Goal: Task Accomplishment & Management: Complete application form

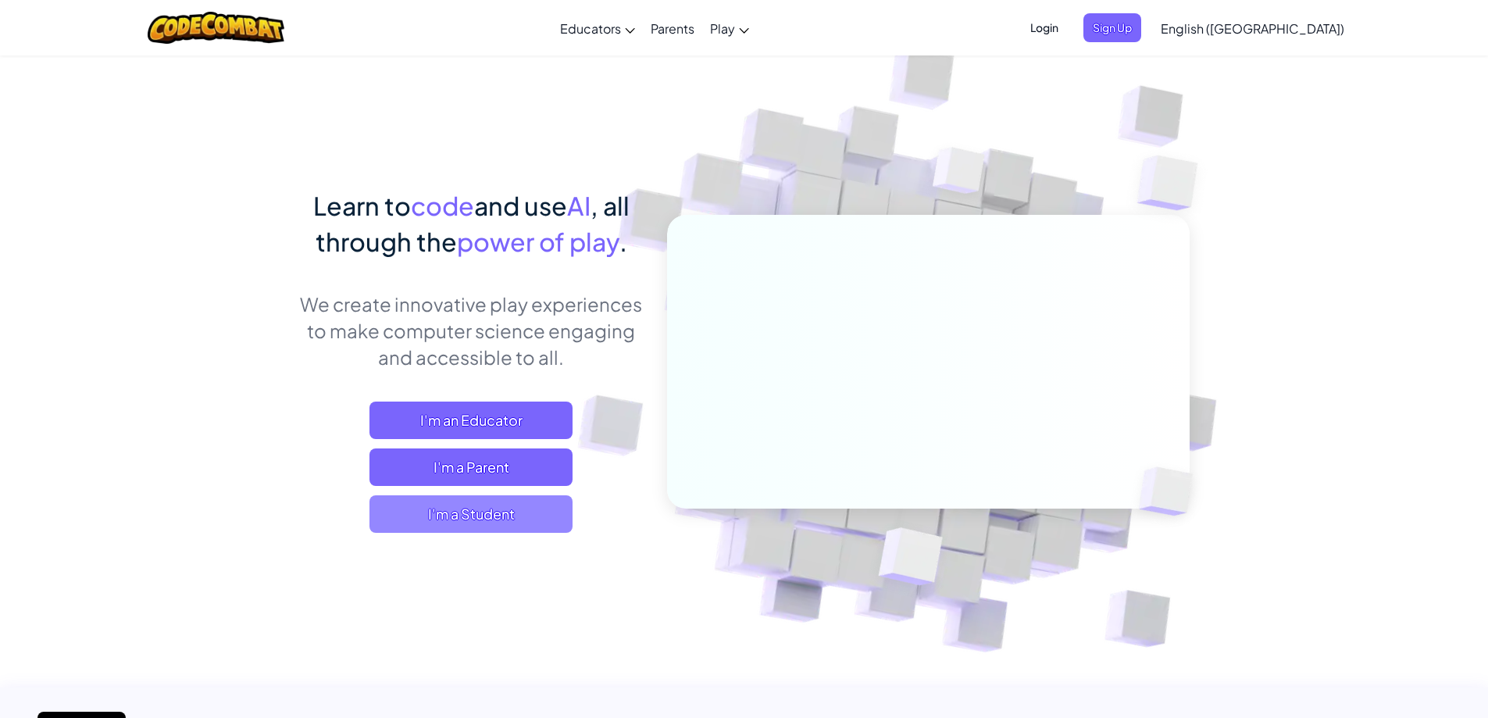
click at [530, 498] on span "I'm a Student" at bounding box center [471, 513] width 203 height 37
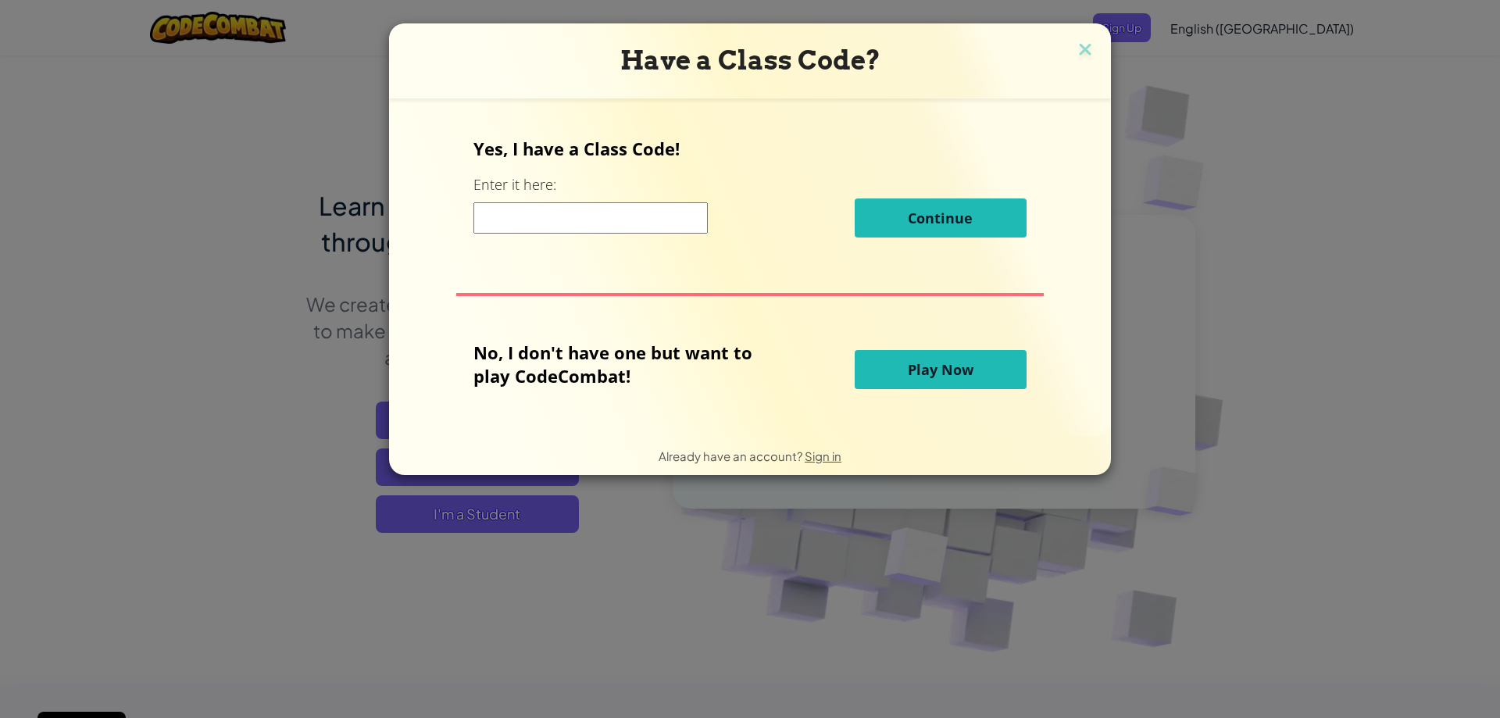
click at [624, 215] on input at bounding box center [590, 217] width 234 height 31
type input "IronTypePath"
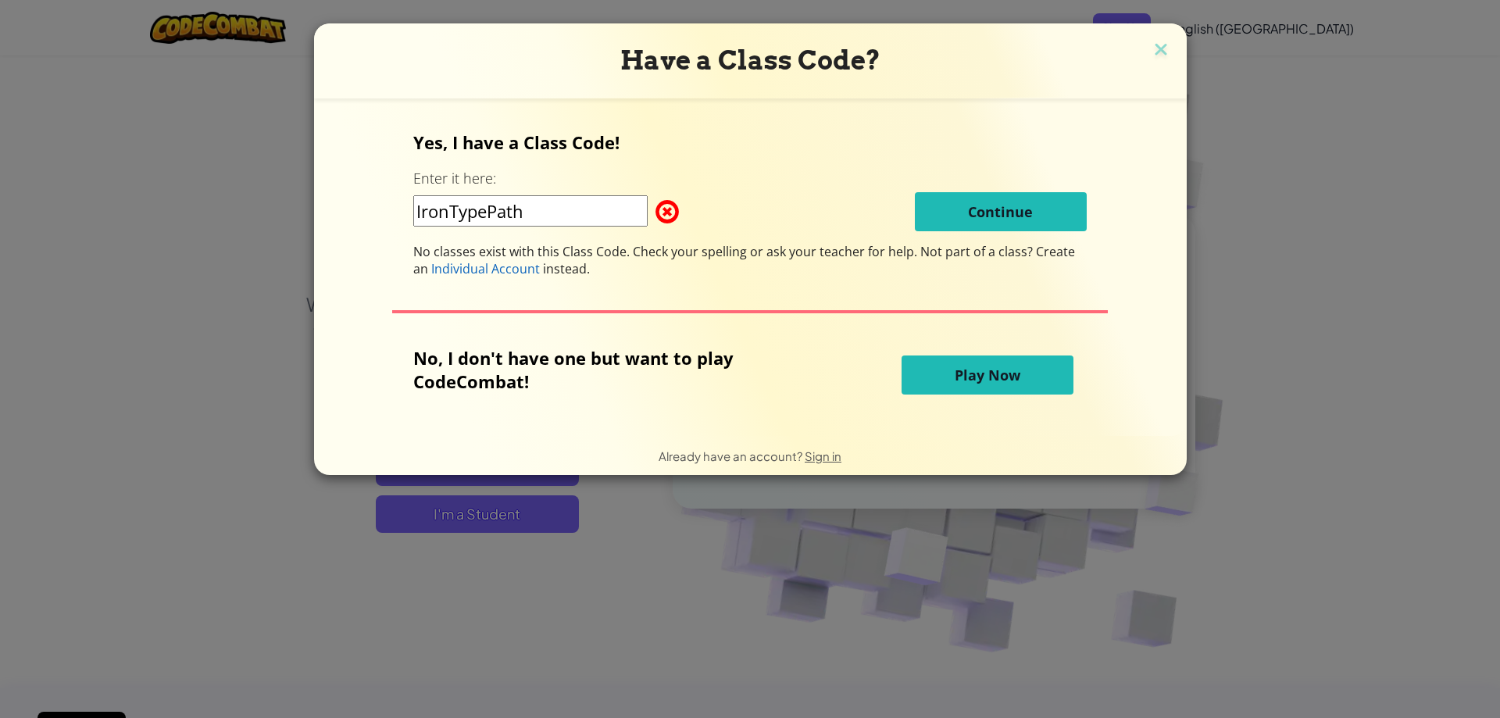
click at [1085, 49] on h3 "Have a Class Code?" at bounding box center [750, 61] width 849 height 32
click at [1152, 46] on img at bounding box center [1161, 50] width 20 height 23
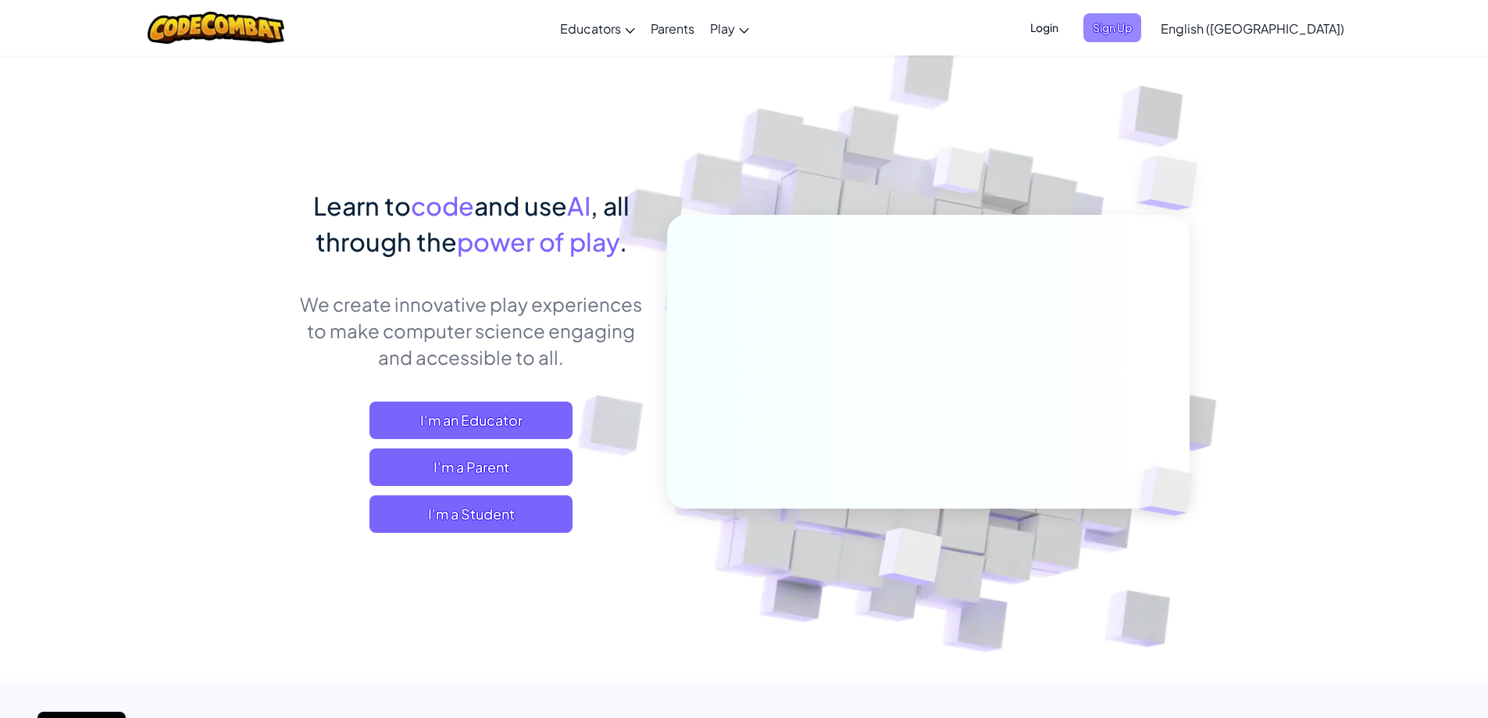
click at [1141, 23] on span "Sign Up" at bounding box center [1113, 27] width 58 height 29
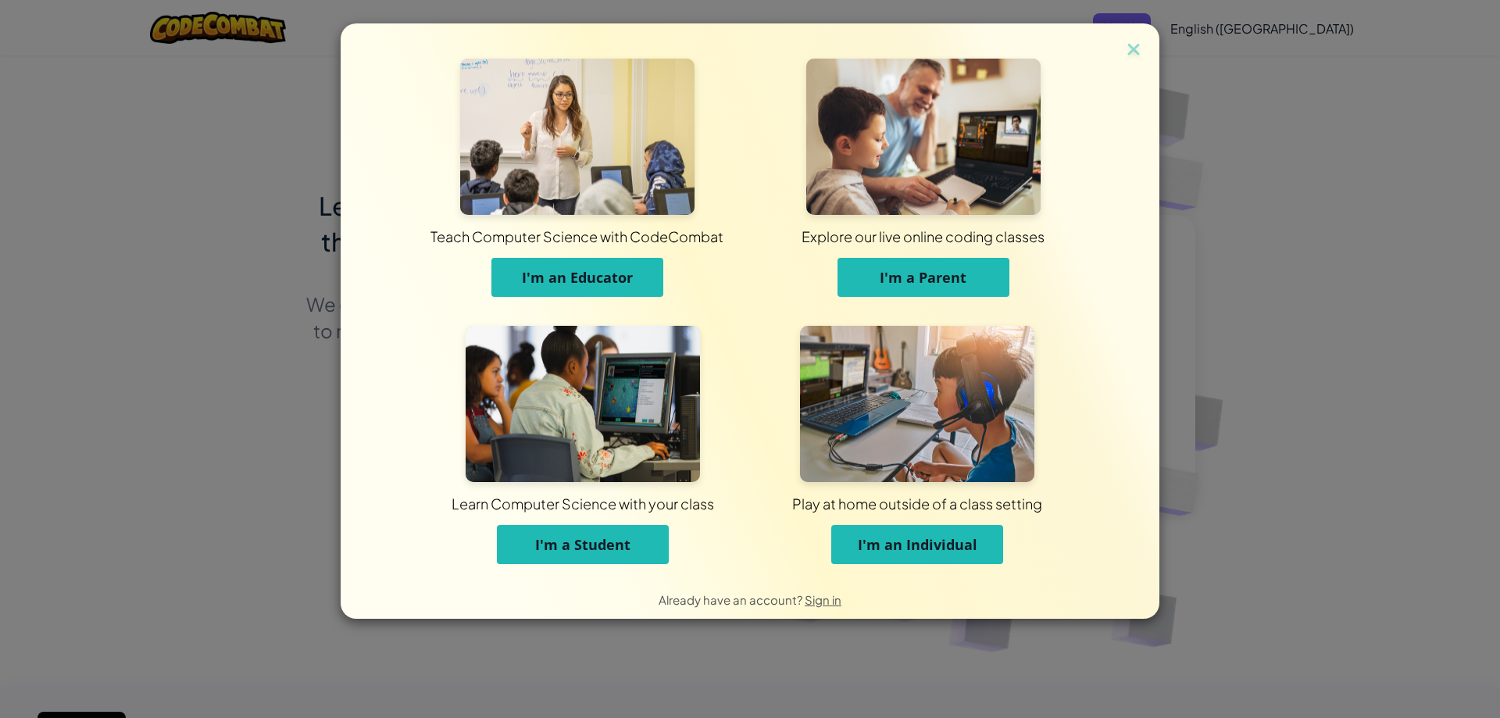
click at [549, 279] on span "I'm an Educator" at bounding box center [577, 277] width 111 height 19
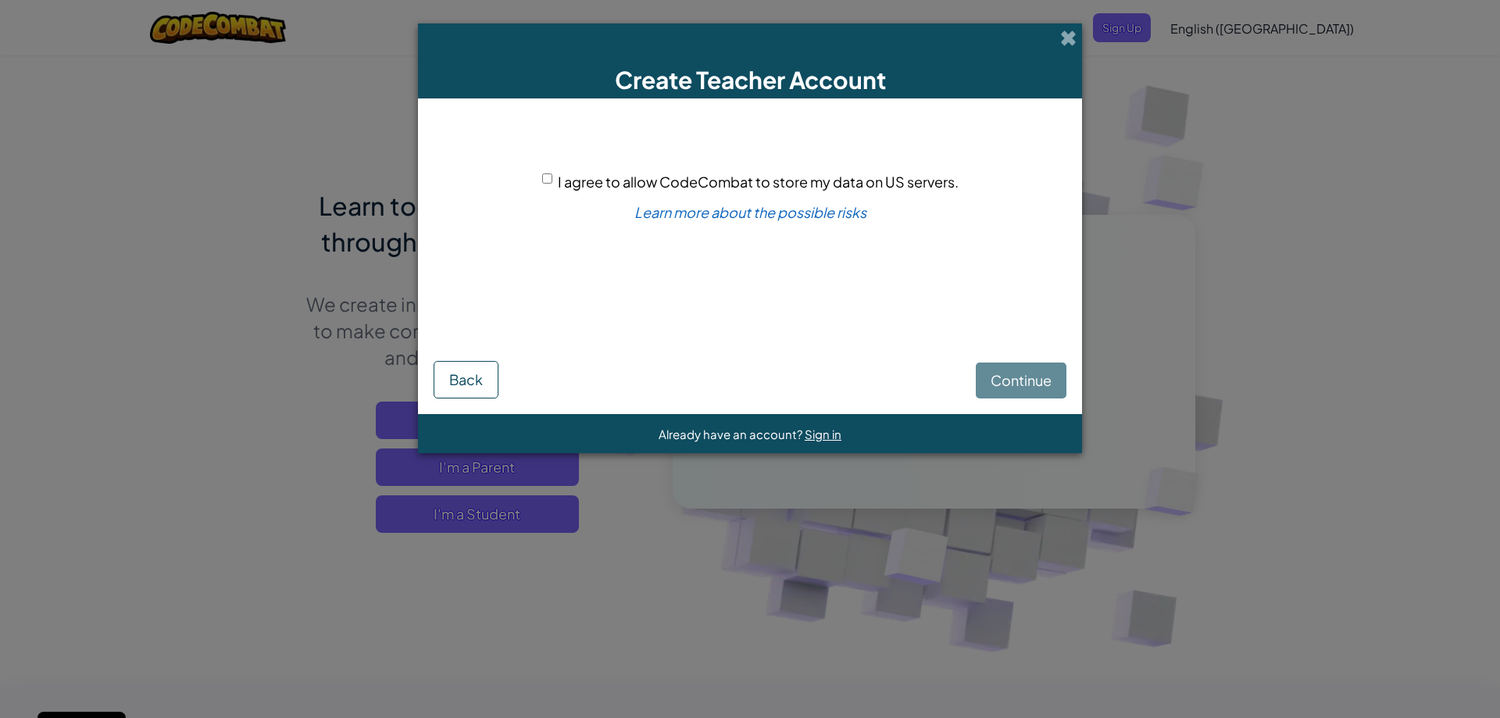
click at [548, 181] on input "I agree to allow CodeCombat to store my data on US servers." at bounding box center [547, 178] width 10 height 10
checkbox input "true"
click at [1006, 380] on span "Continue" at bounding box center [1021, 380] width 61 height 18
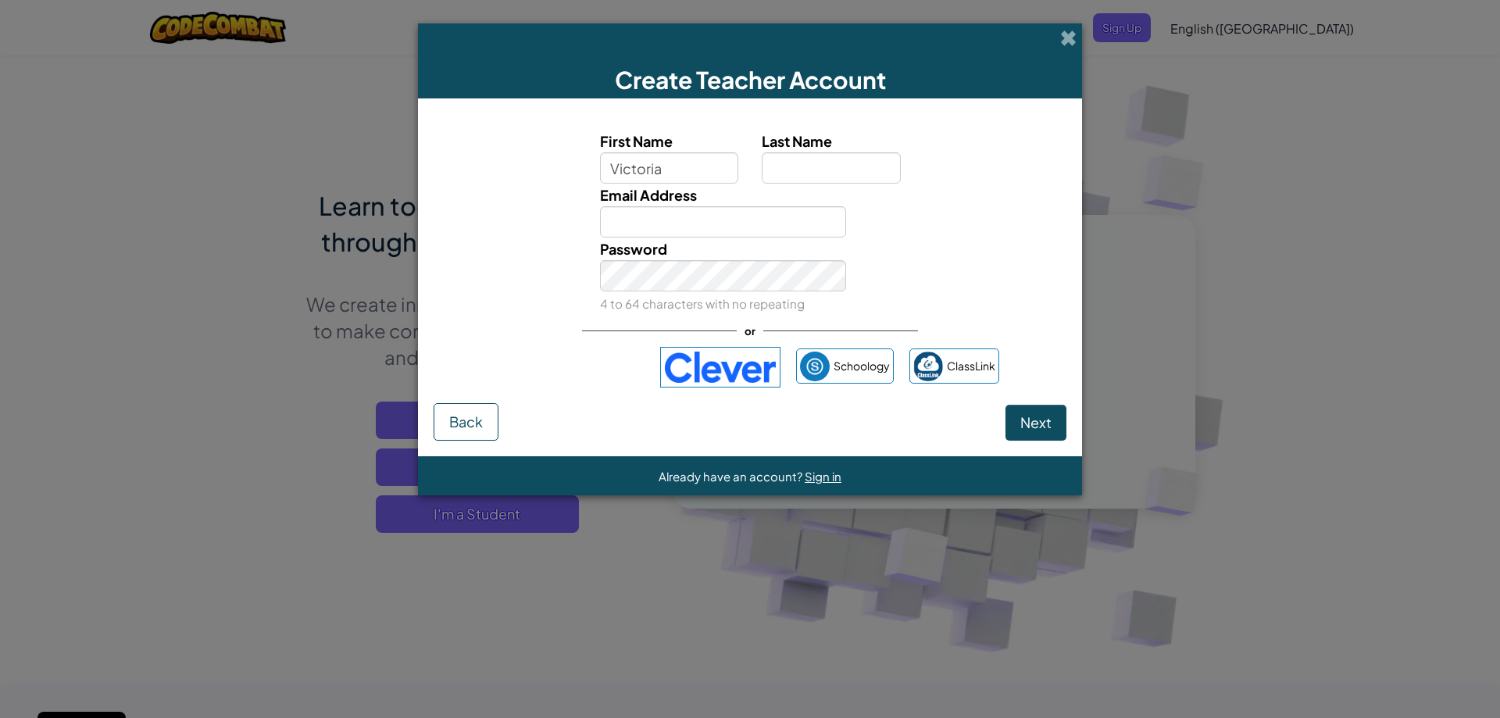
type input "Victoria"
type input "Miller"
type input "vmiller@grange.org.uk"
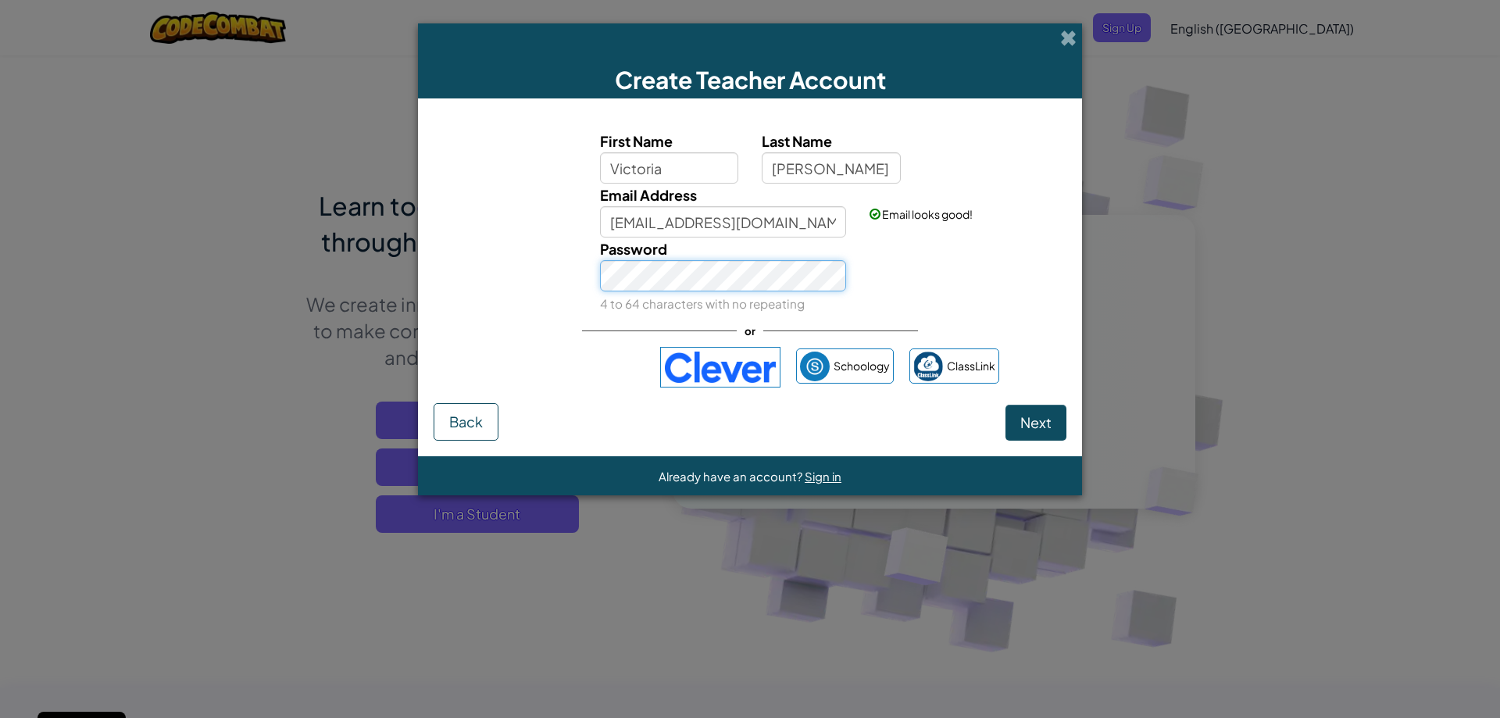
click at [1005, 405] on button "Next" at bounding box center [1035, 423] width 61 height 36
select select "United States"
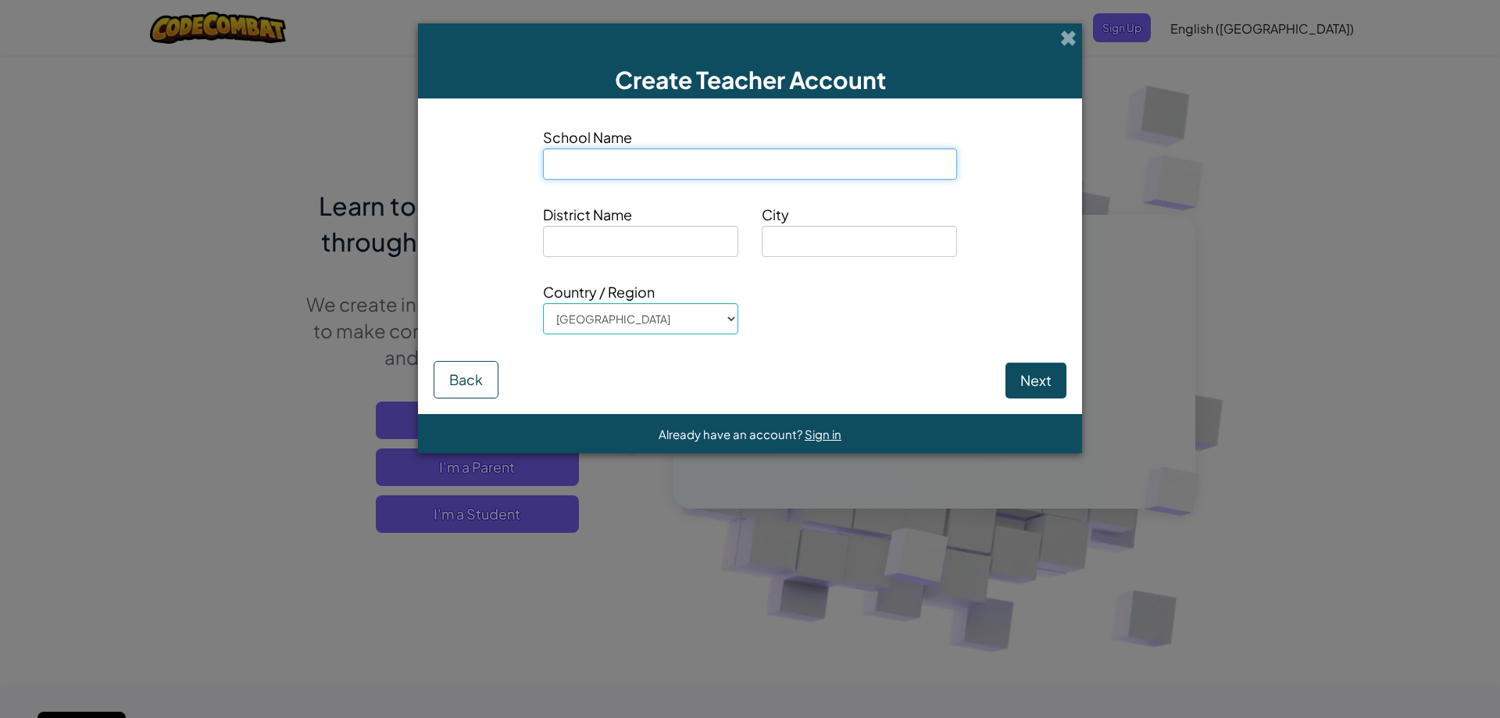
click at [730, 148] on input at bounding box center [750, 163] width 414 height 31
type input "The Grange Junior School"
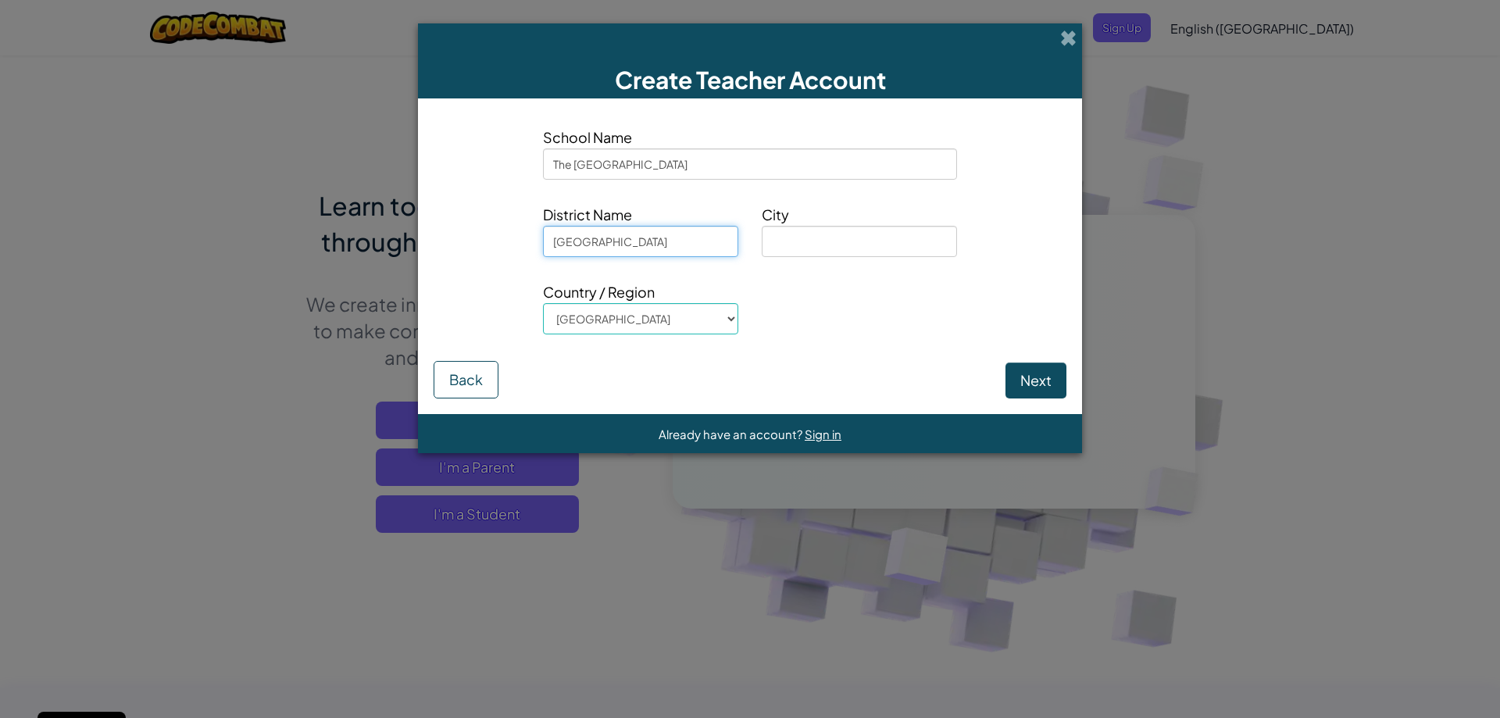
type input "Cheshire"
paste input "CW8 3AU"
drag, startPoint x: 749, startPoint y: 237, endPoint x: 713, endPoint y: 237, distance: 35.9
click at [713, 237] on div "District Name Cheshire City CW8 3AU" at bounding box center [750, 236] width 656 height 66
type input "CW8 3AU"
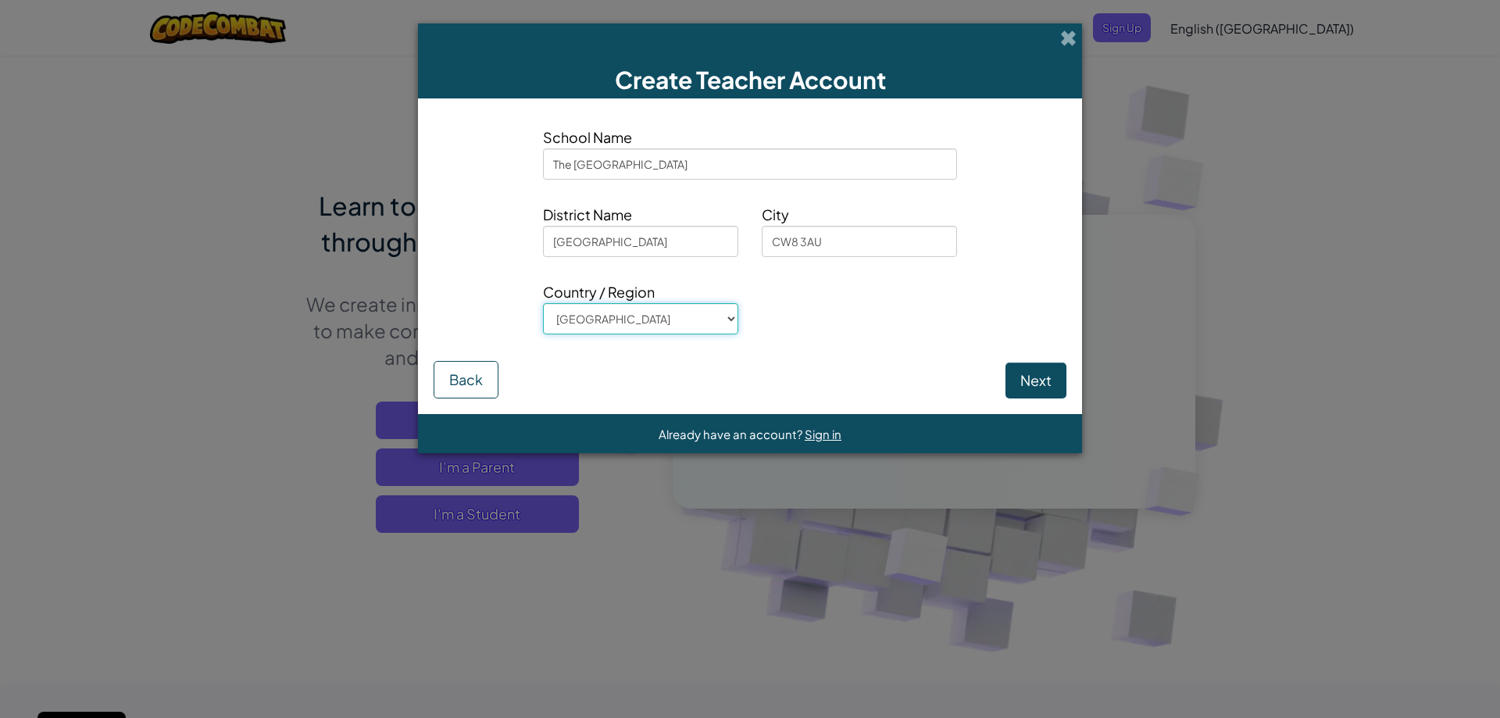
click at [672, 324] on select "Afghanistan Åland Islands Albania Algeria American Samoa Andorra Angola Anguill…" at bounding box center [640, 318] width 195 height 31
select select "United Kingdom"
click at [543, 303] on select "Afghanistan Åland Islands Albania Algeria American Samoa Andorra Angola Anguill…" at bounding box center [640, 318] width 195 height 31
click at [1034, 379] on button "Next" at bounding box center [1035, 380] width 61 height 36
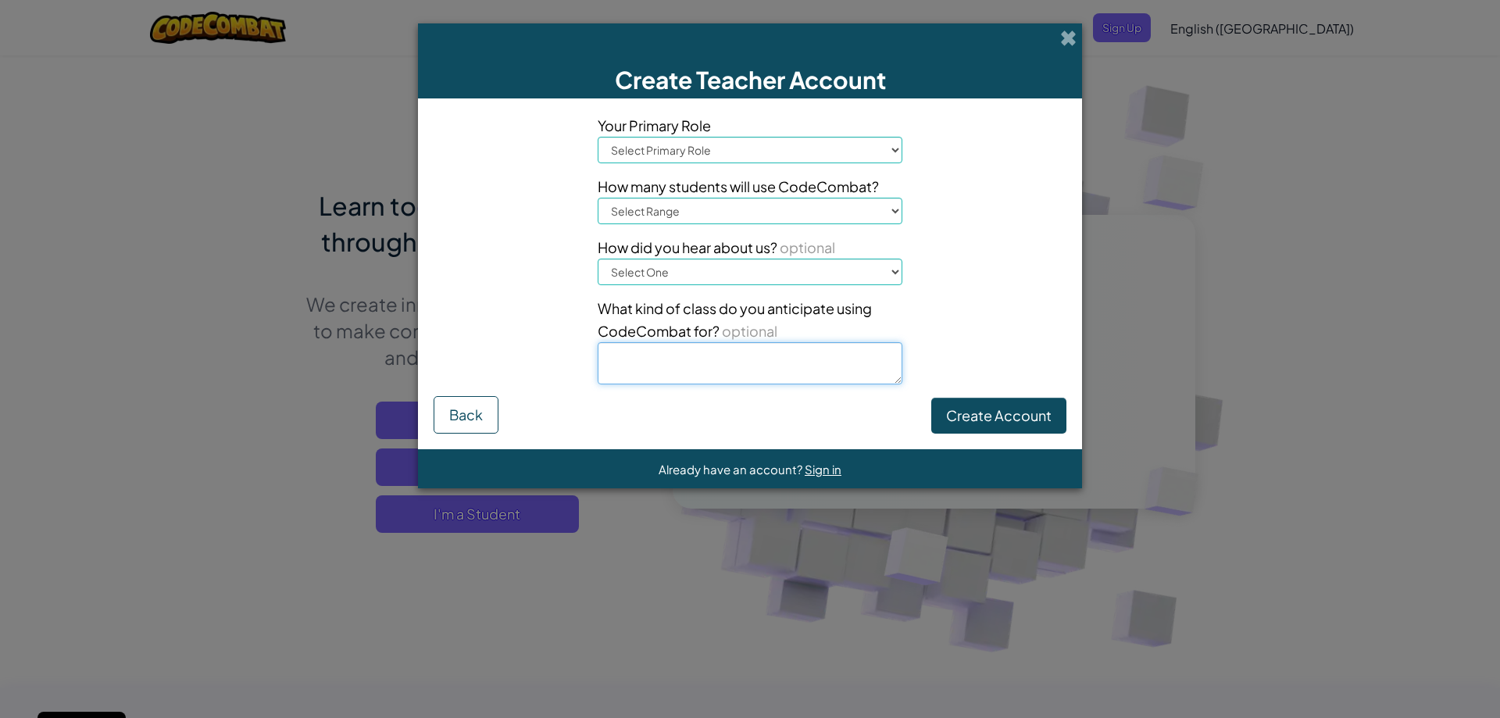
click at [850, 352] on textarea at bounding box center [750, 363] width 305 height 42
click at [688, 144] on select "Select Primary Role Principal Parent Technology coordinator Teacher Curriculum …" at bounding box center [750, 150] width 305 height 27
select select "Teacher"
click at [598, 137] on select "Select Primary Role Principal Parent Technology coordinator Teacher Curriculum …" at bounding box center [750, 150] width 305 height 27
click at [777, 209] on select "Select Range 1-10 11-50 51-100 101-200 201-500 501-1000 1000+" at bounding box center [750, 211] width 305 height 27
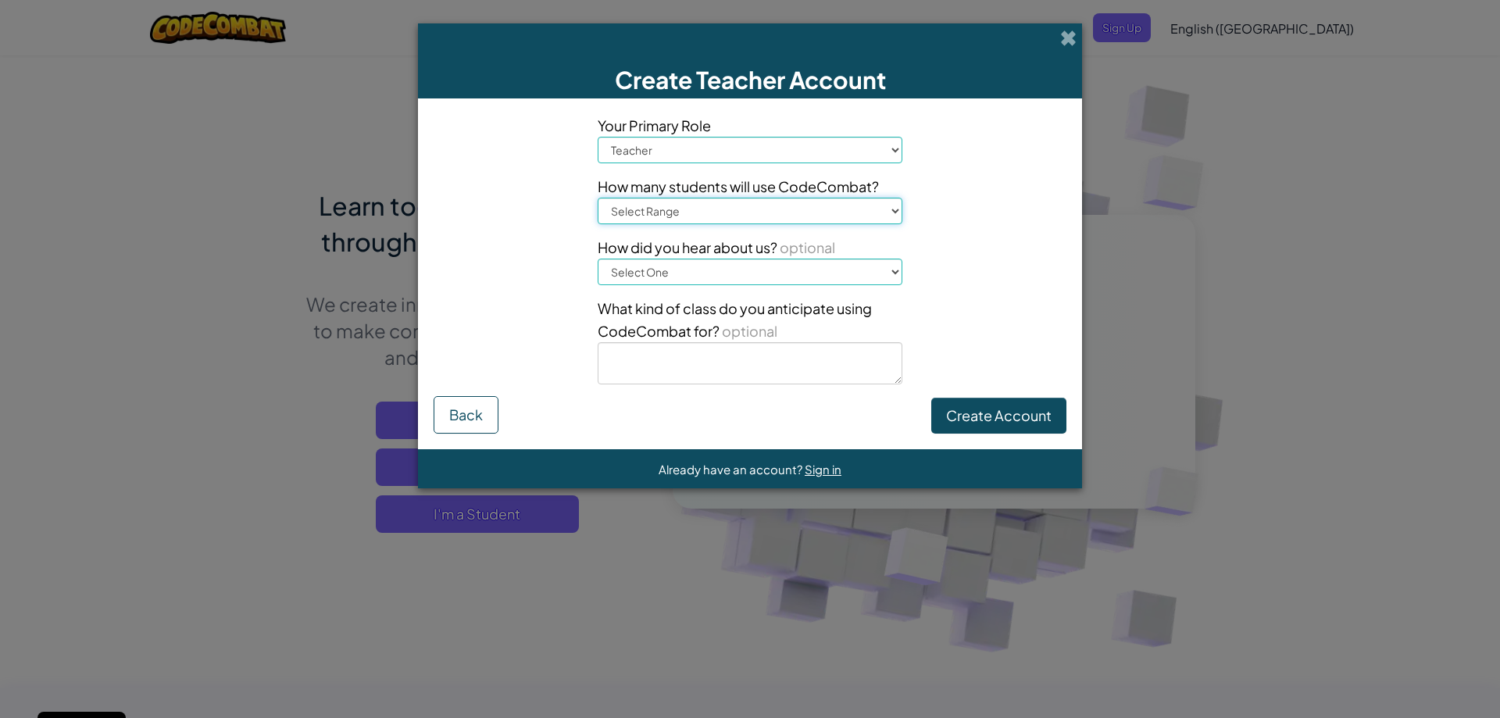
select select "11-50"
click at [598, 198] on select "Select Range 1-10 11-50 51-100 101-200 201-500 501-1000 1000+" at bounding box center [750, 211] width 305 height 27
click at [757, 272] on select "Select One Conference (e.g. ISTE) Code.org/Hour of Code A teacher An administra…" at bounding box center [750, 272] width 305 height 27
click at [1000, 391] on div "Your Primary Role Select Primary Role Principal Parent Technology coordinator T…" at bounding box center [750, 255] width 656 height 282
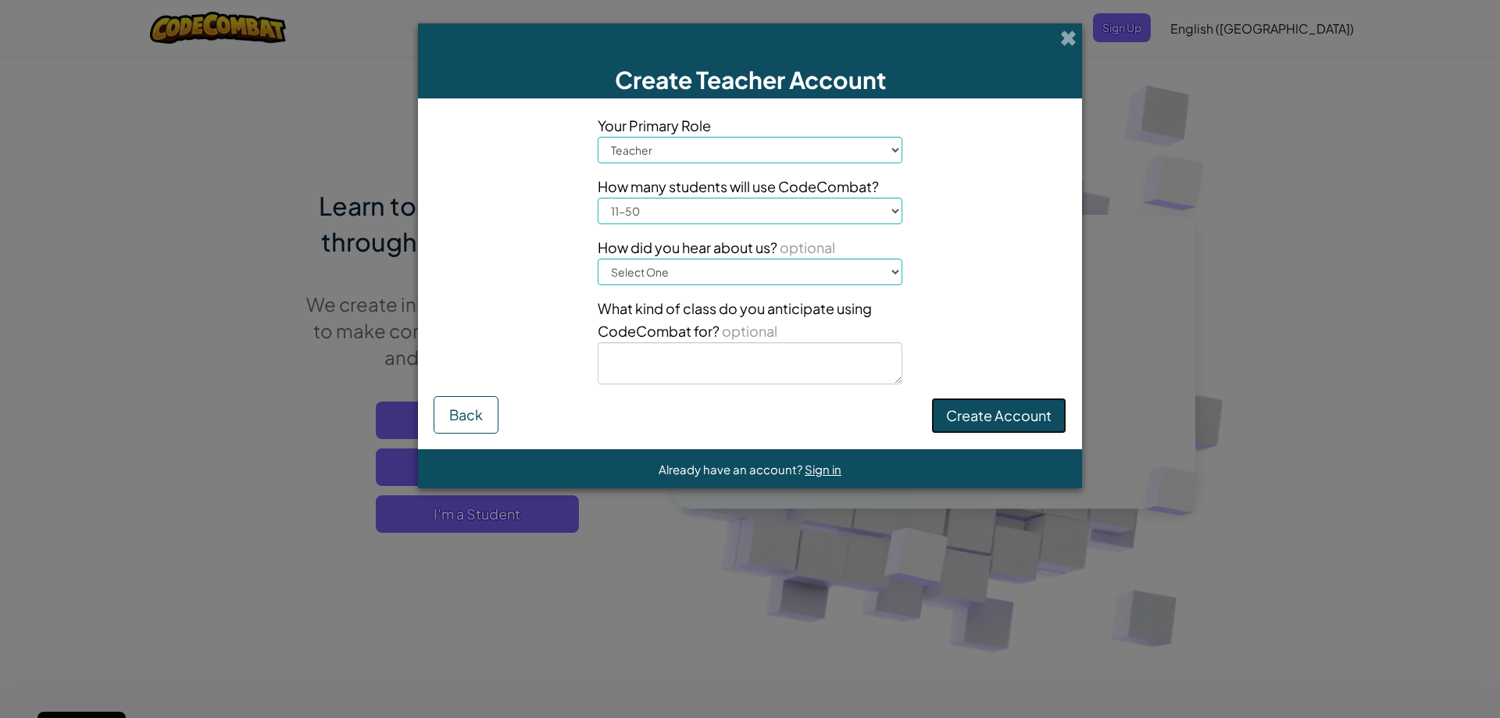
click at [1003, 415] on button "Create Account" at bounding box center [998, 416] width 135 height 36
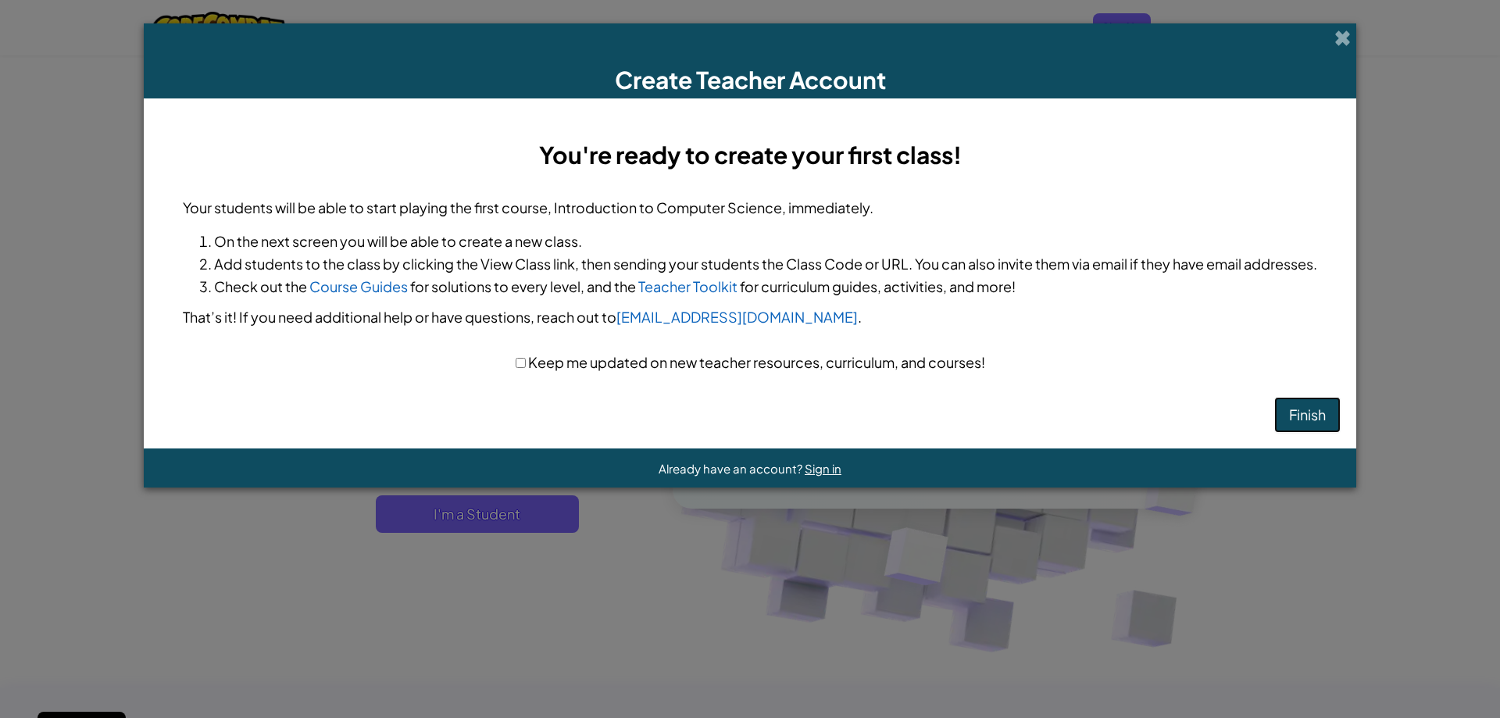
click at [1309, 411] on button "Finish" at bounding box center [1307, 415] width 66 height 36
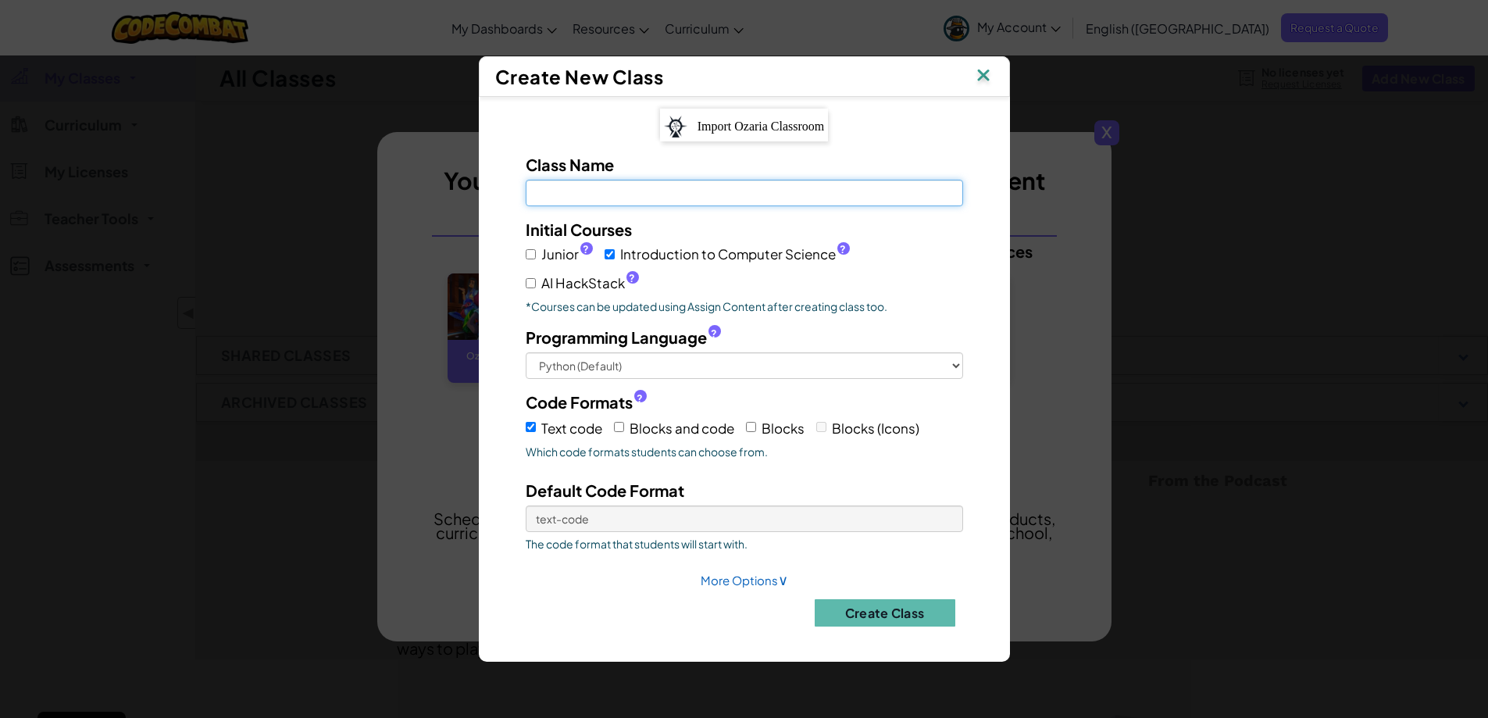
click at [630, 181] on input "Class Name Field is required" at bounding box center [744, 193] width 437 height 27
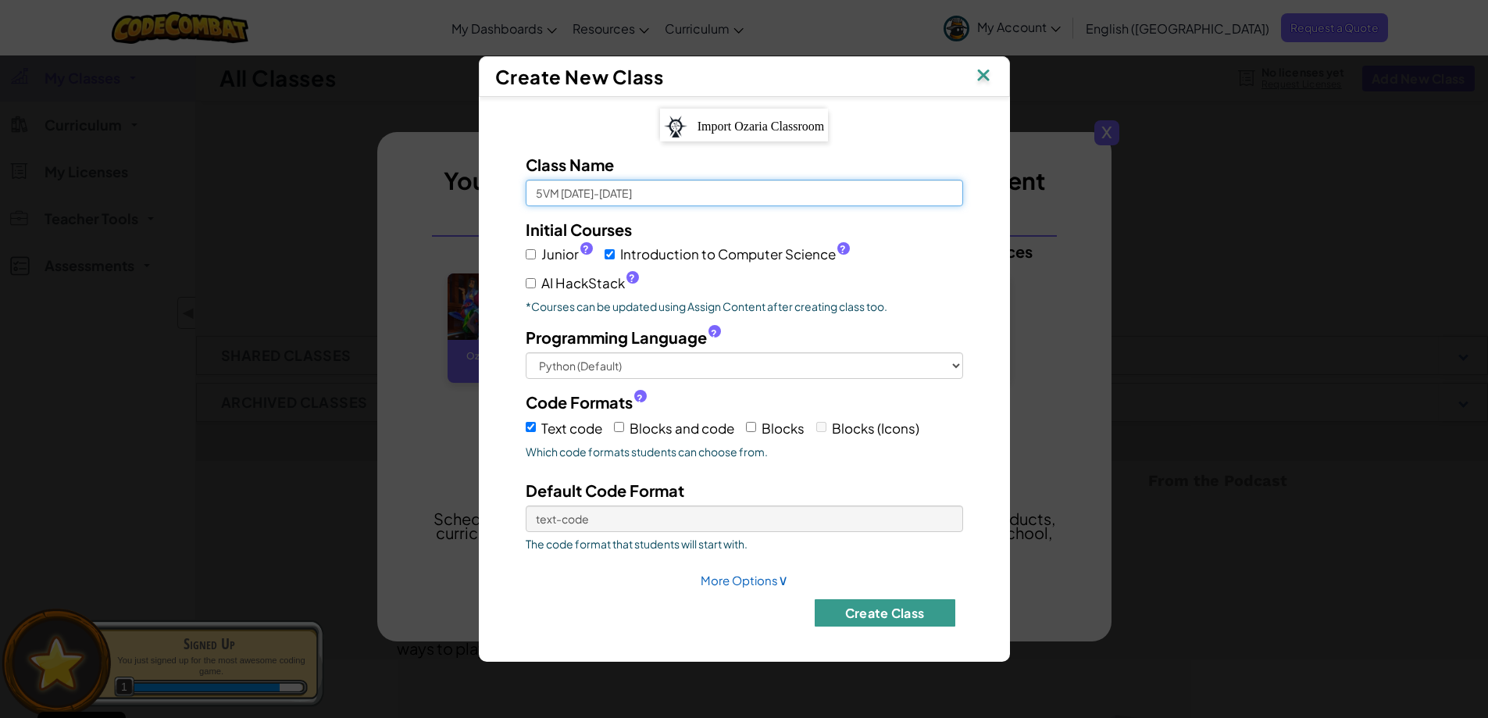
type input "5VM 2025-2026"
click at [890, 614] on button "Create Class" at bounding box center [885, 612] width 141 height 27
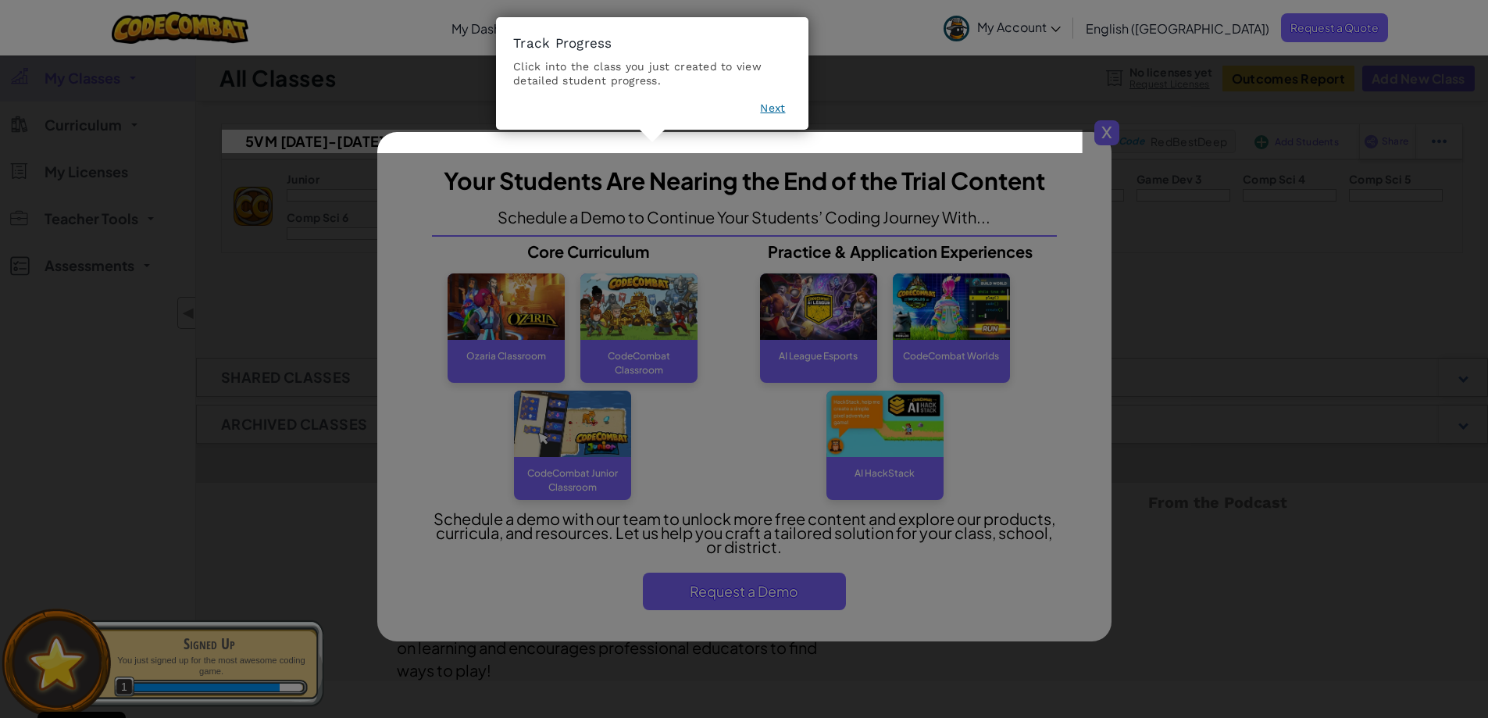
click at [773, 109] on button "Next" at bounding box center [772, 108] width 25 height 16
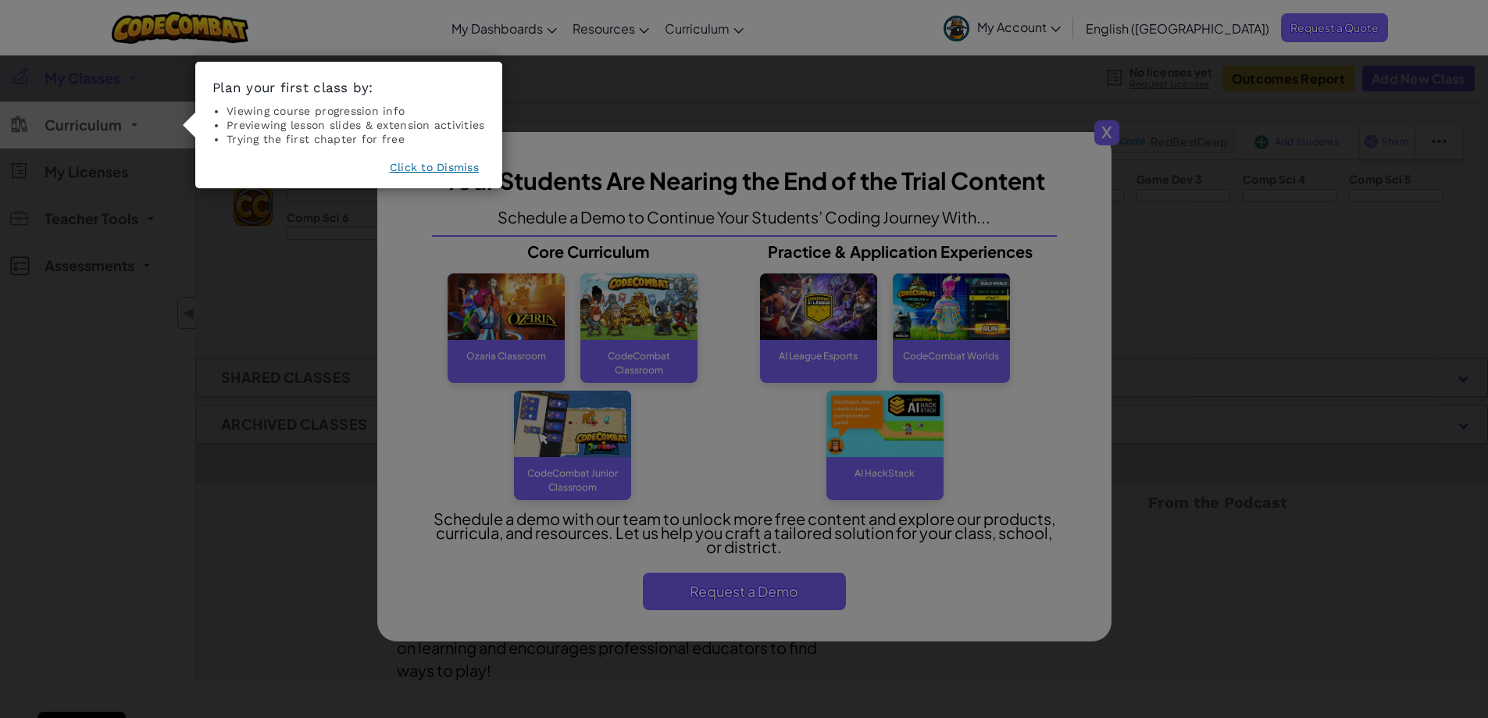
click at [405, 165] on button "Click to Dismiss" at bounding box center [434, 167] width 89 height 16
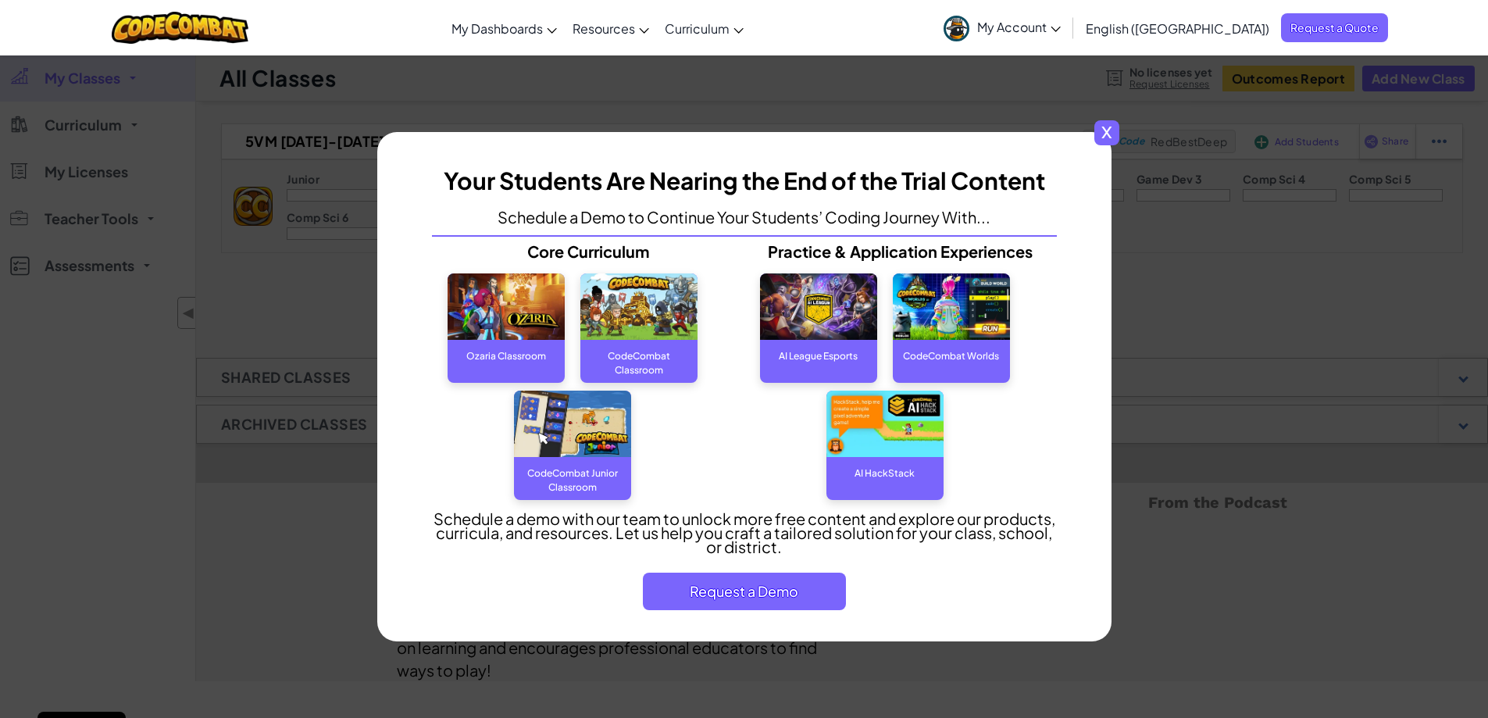
click at [1099, 129] on span "x" at bounding box center [1107, 132] width 25 height 25
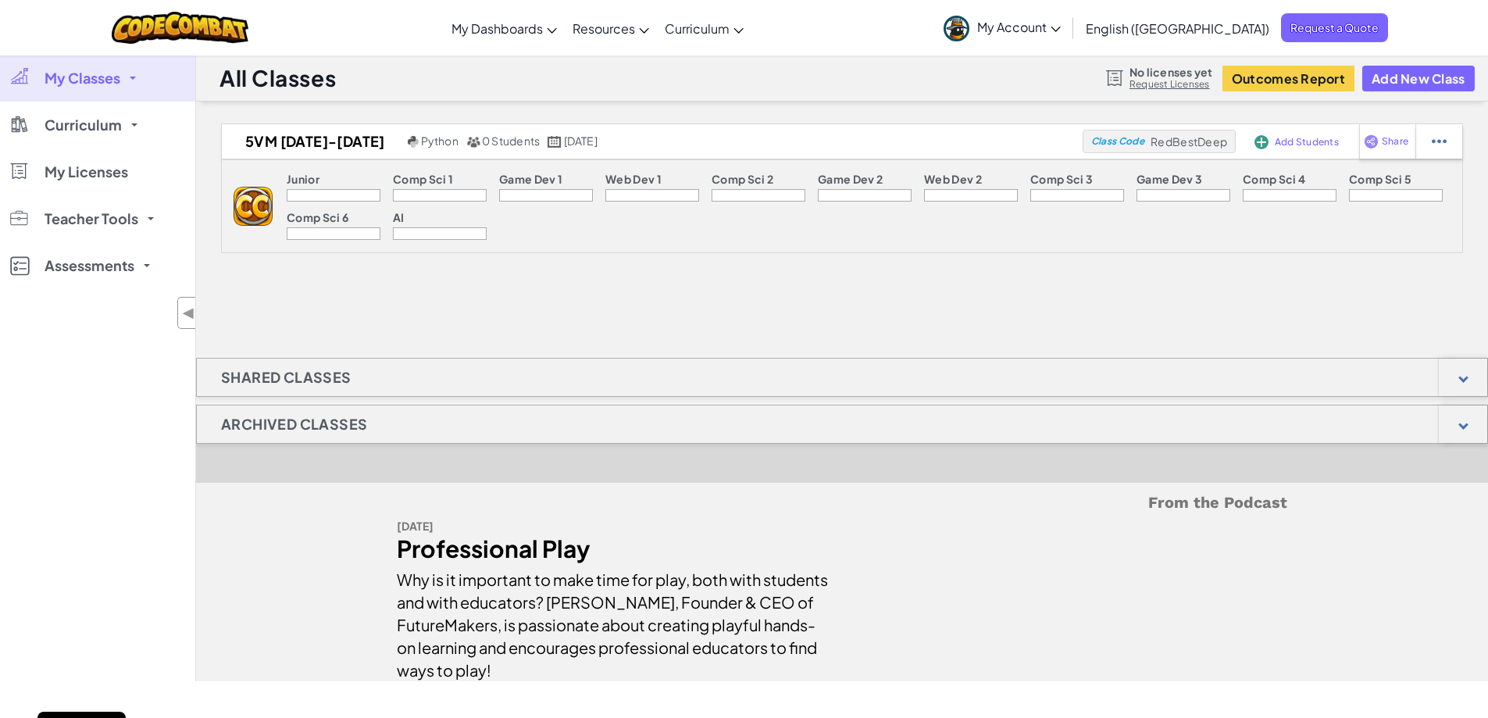
click at [253, 204] on img at bounding box center [253, 206] width 39 height 39
click at [1156, 145] on span "RedBestDeep" at bounding box center [1189, 141] width 77 height 14
drag, startPoint x: 1152, startPoint y: 141, endPoint x: 1231, endPoint y: 145, distance: 79.8
click at [1231, 145] on div "Class Code RedBestDeep" at bounding box center [1159, 141] width 153 height 23
copy span "RedBestDeep"
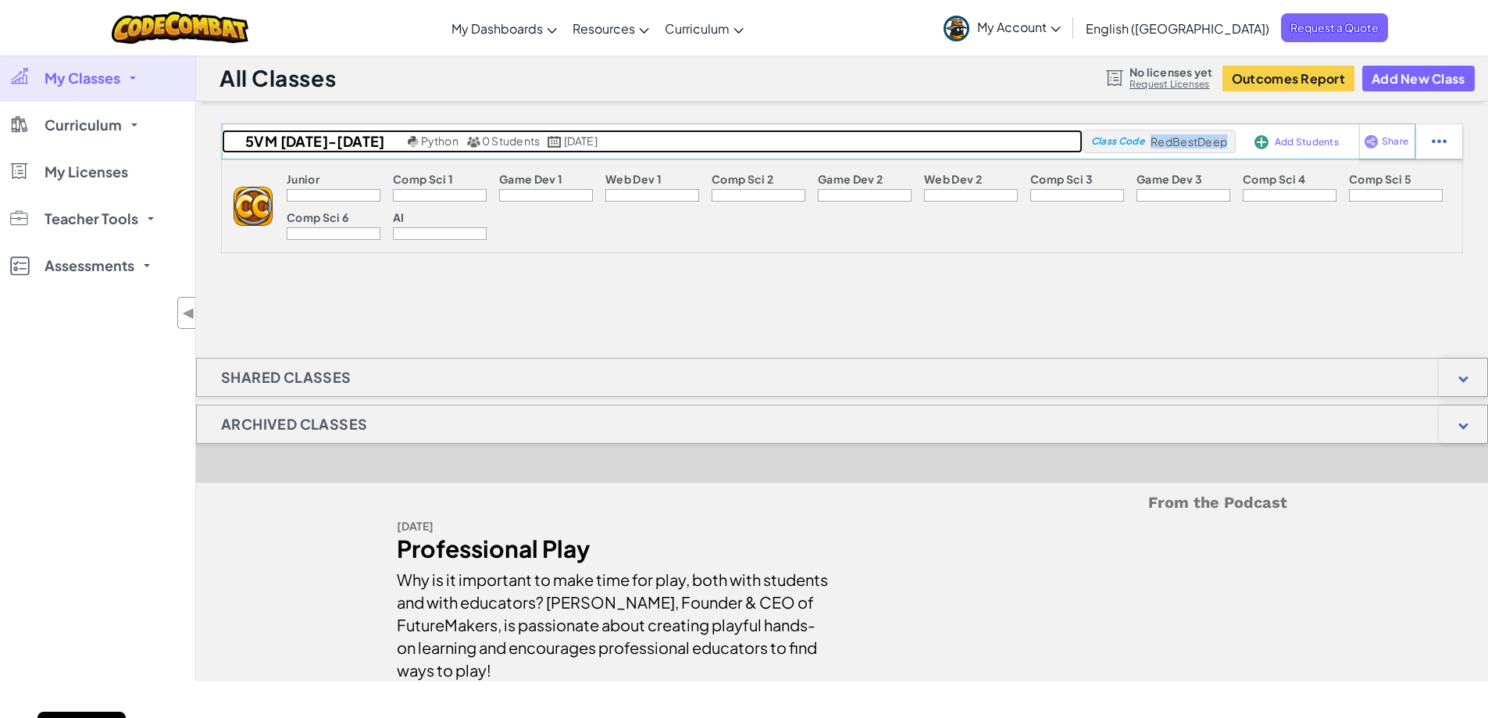
click at [266, 141] on h2 "5VM 2025-2026" at bounding box center [313, 141] width 182 height 23
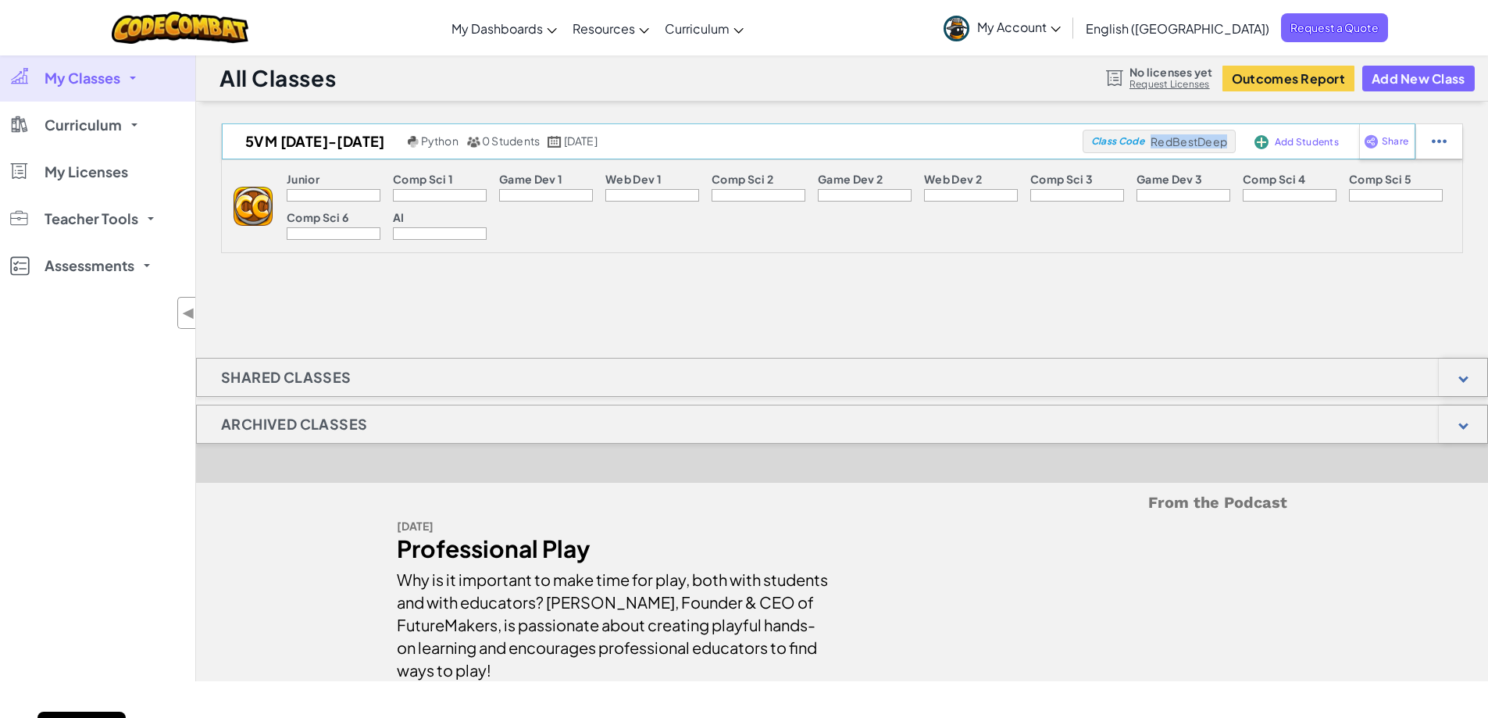
select select "560f1a9f22961295f9427742"
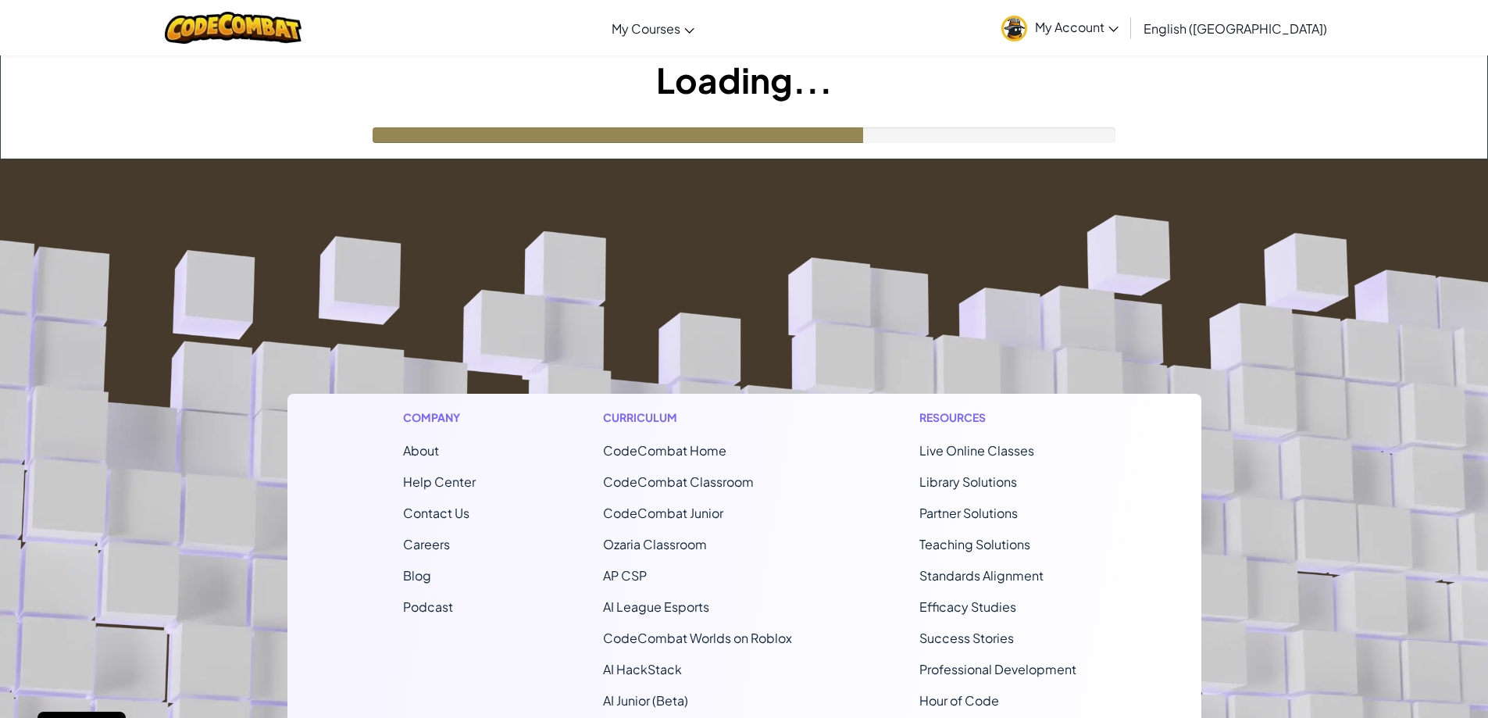
click at [1119, 22] on span "My Account" at bounding box center [1077, 27] width 84 height 16
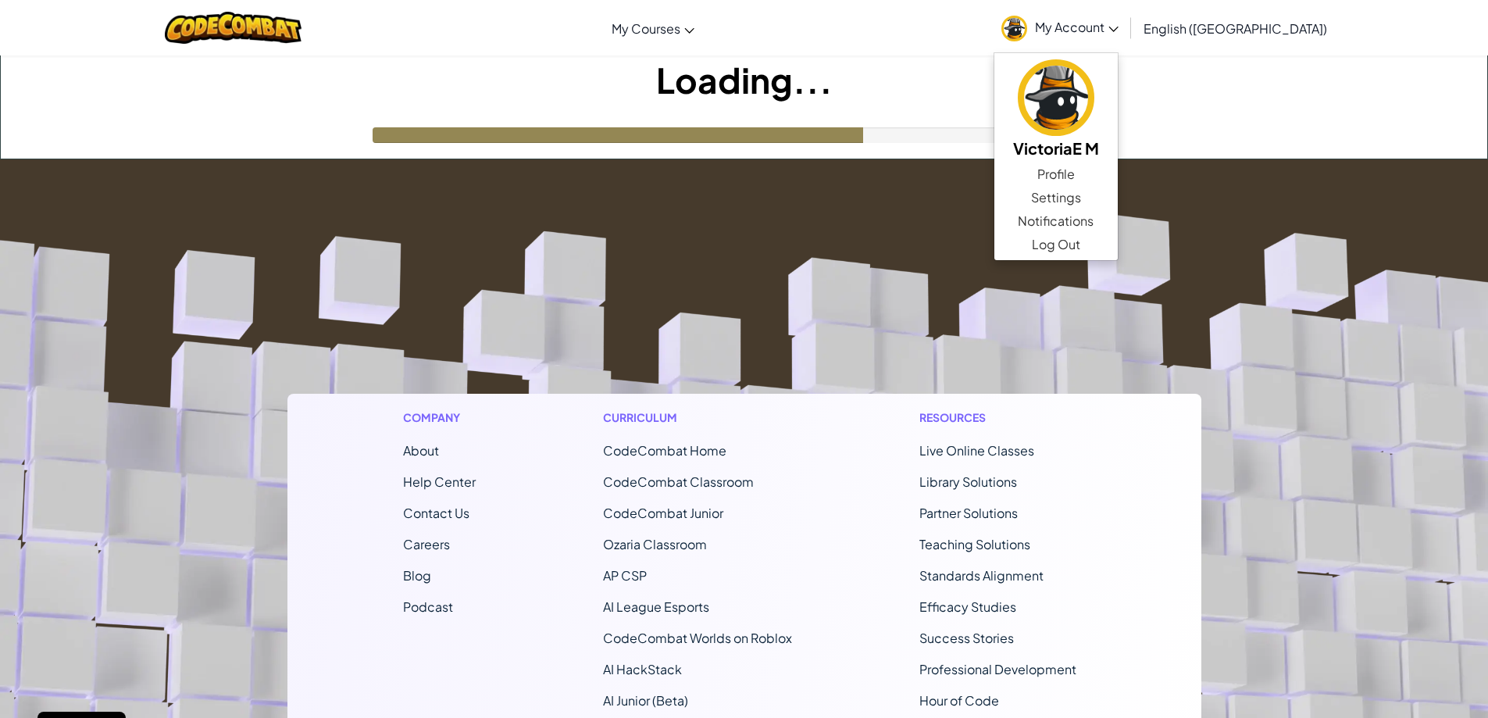
click at [1119, 22] on span "My Account" at bounding box center [1077, 27] width 84 height 16
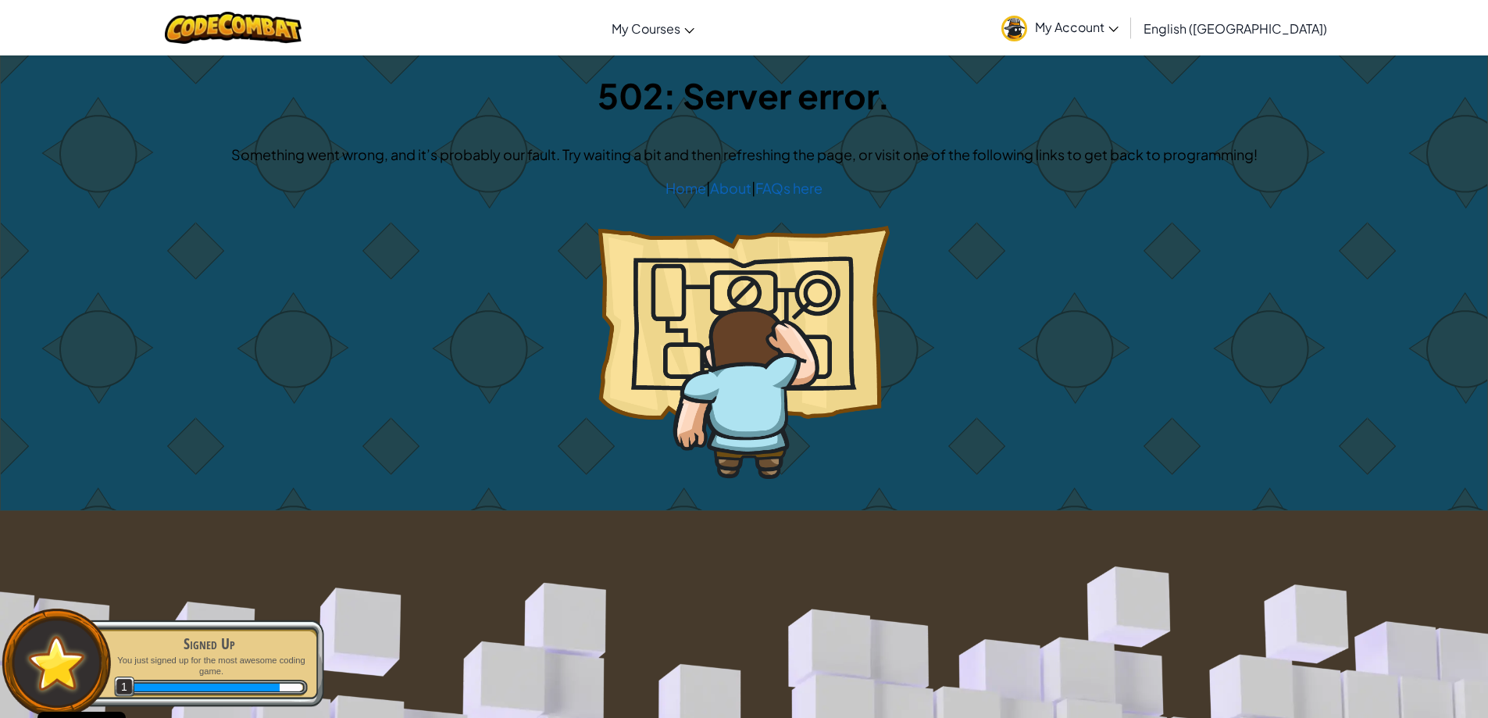
click at [1119, 22] on span "My Account" at bounding box center [1077, 27] width 84 height 16
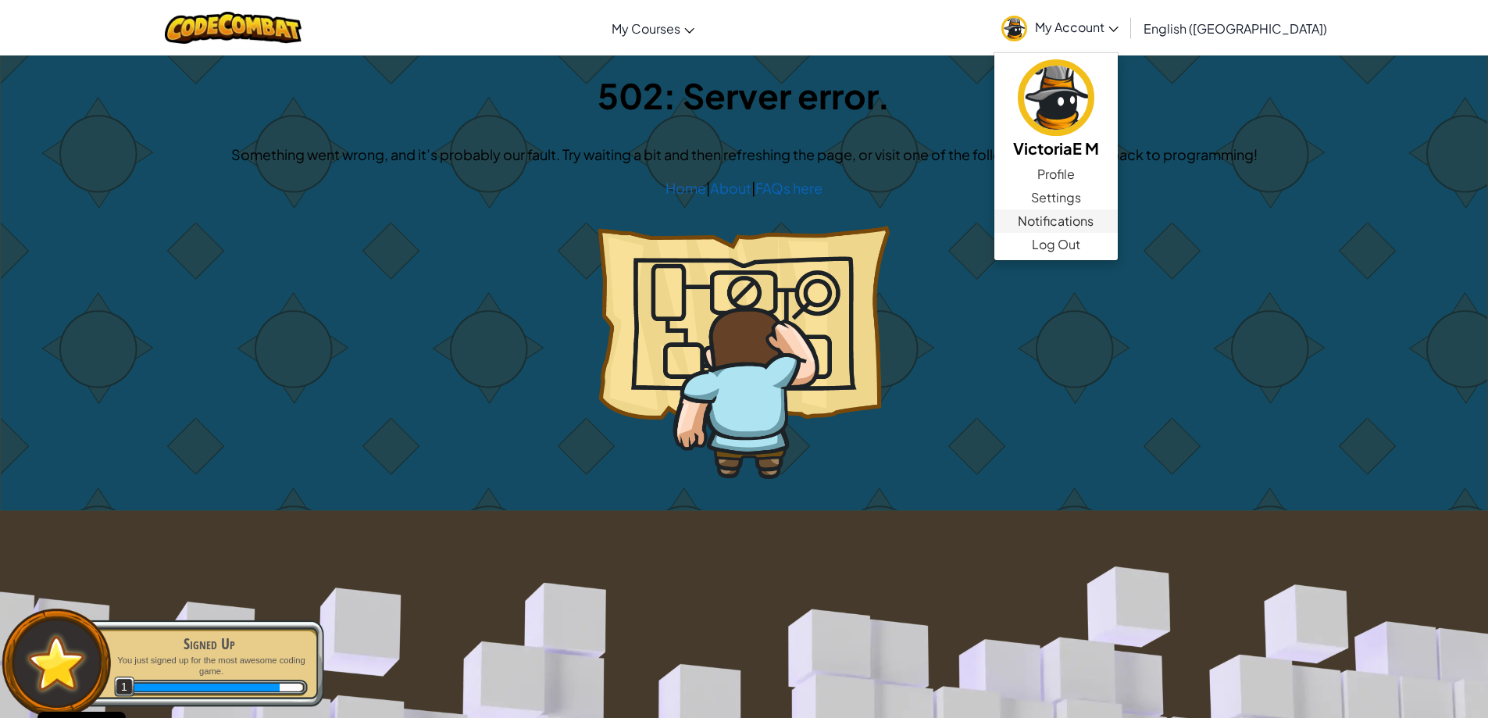
click at [1118, 231] on link "Notifications" at bounding box center [1056, 220] width 123 height 23
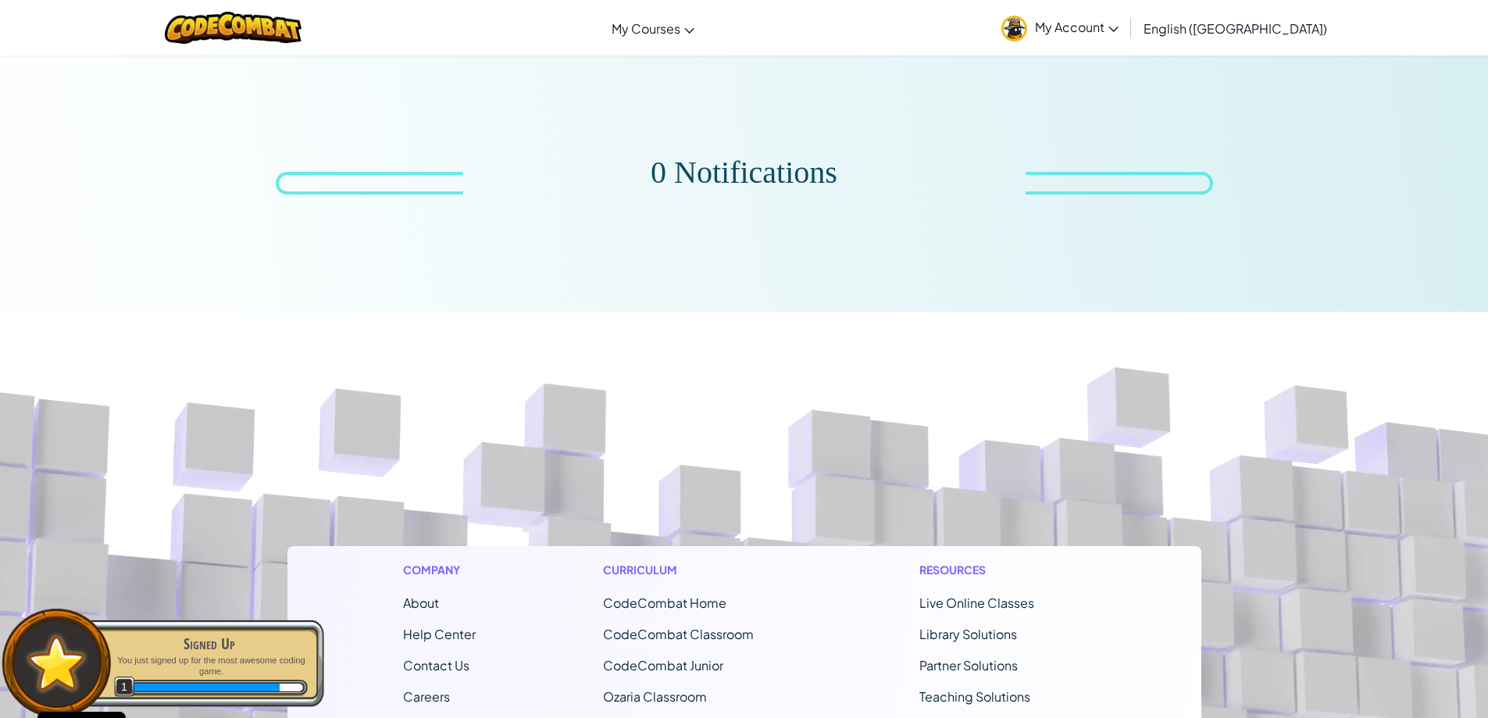
click at [1119, 31] on span "My Account" at bounding box center [1077, 27] width 84 height 16
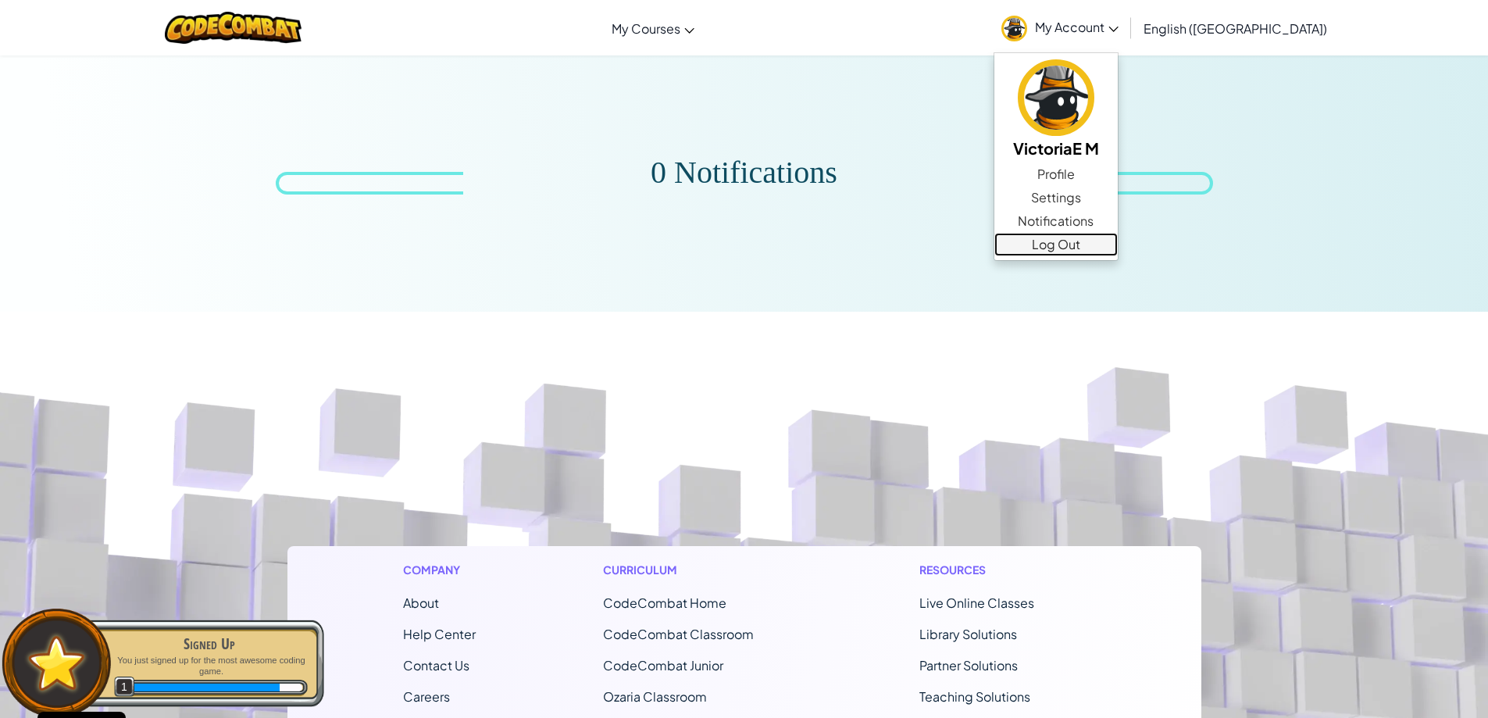
click at [1118, 252] on link "Log Out" at bounding box center [1056, 244] width 123 height 23
